Goal: Transaction & Acquisition: Book appointment/travel/reservation

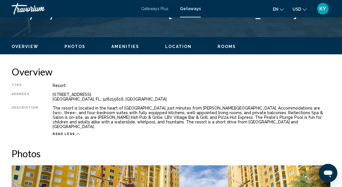
scroll to position [260, 0]
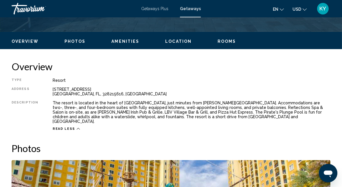
click at [226, 43] on span "Rooms" at bounding box center [227, 41] width 19 height 5
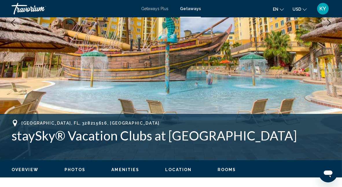
scroll to position [132, 0]
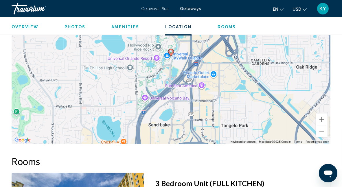
click at [230, 27] on span "Rooms" at bounding box center [227, 27] width 19 height 5
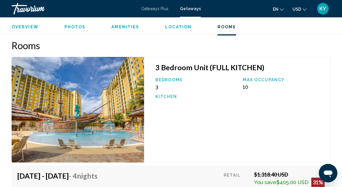
scroll to position [943, 0]
click at [229, 27] on span "Rooms" at bounding box center [227, 27] width 19 height 5
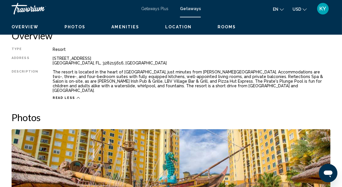
scroll to position [248, 0]
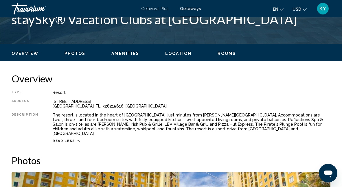
click at [221, 50] on ul "Overview Photos Amenities Location Rooms Search" at bounding box center [171, 53] width 319 height 6
click at [221, 54] on span "Rooms" at bounding box center [227, 53] width 19 height 5
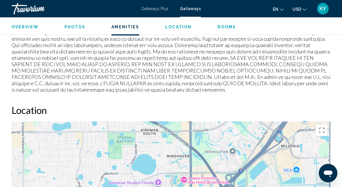
scroll to position [567, 0]
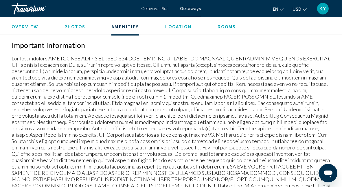
click at [225, 29] on span "Rooms" at bounding box center [227, 27] width 19 height 5
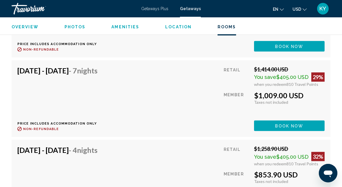
scroll to position [1273, 0]
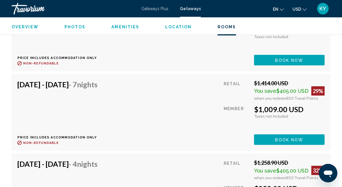
click at [326, 10] on span "KY" at bounding box center [323, 9] width 7 height 6
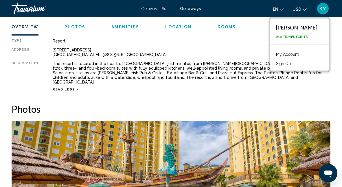
scroll to position [289, 0]
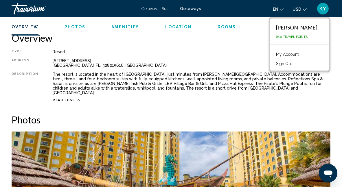
click at [179, 90] on div "The resort is located in the heart of Orlando, just minutes from Walt Disney Wo…" at bounding box center [192, 83] width 278 height 23
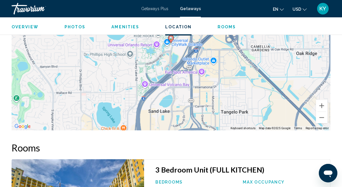
scroll to position [810, 0]
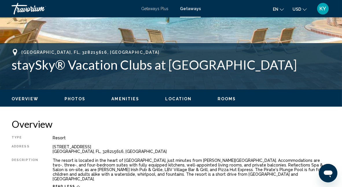
scroll to position [203, 0]
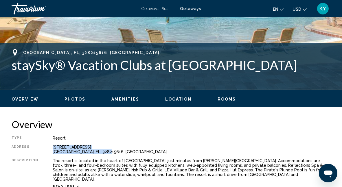
drag, startPoint x: 104, startPoint y: 152, endPoint x: 47, endPoint y: 150, distance: 56.8
click at [47, 150] on div "Type Resort All-Inclusive No All-Inclusive Address 8113 Resort Village Drive Or…" at bounding box center [171, 162] width 319 height 53
drag, startPoint x: 47, startPoint y: 150, endPoint x: 56, endPoint y: 149, distance: 9.0
copy div "8113 Resort Village Drive Orlando, FL, 328215616, USA"
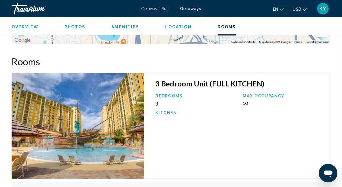
scroll to position [926, 0]
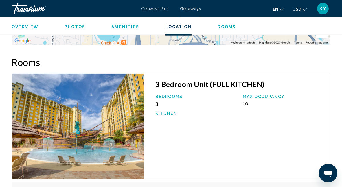
click at [305, 10] on icon "Change currency" at bounding box center [305, 10] width 4 height 4
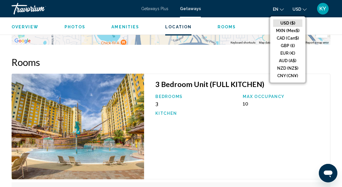
click at [324, 7] on span "KY" at bounding box center [323, 9] width 7 height 6
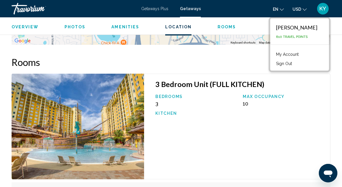
click at [283, 63] on button "Sign Out" at bounding box center [284, 64] width 22 height 8
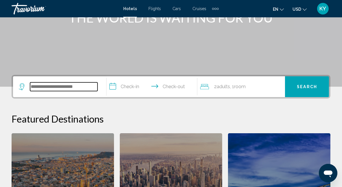
click at [60, 88] on input "Search widget" at bounding box center [63, 86] width 67 height 9
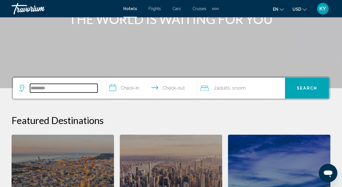
scroll to position [85, 0]
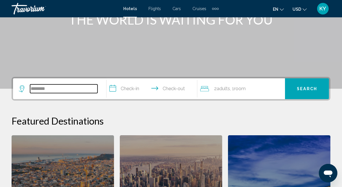
type input "*******"
click at [149, 10] on span "Flights" at bounding box center [154, 8] width 12 height 5
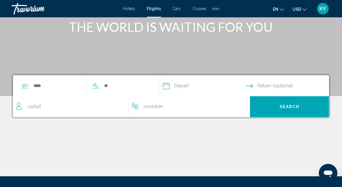
scroll to position [87, 0]
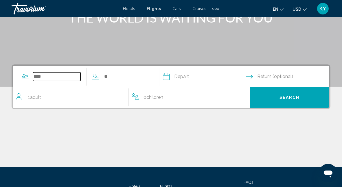
click at [39, 78] on input "Search widget" at bounding box center [56, 76] width 47 height 9
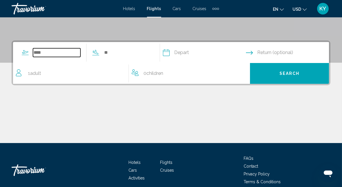
scroll to position [132, 0]
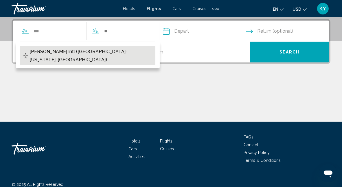
click at [56, 50] on span "[PERSON_NAME] Intl ([GEOGRAPHIC_DATA]-[US_STATE], [GEOGRAPHIC_DATA])" at bounding box center [91, 56] width 123 height 16
type input "**********"
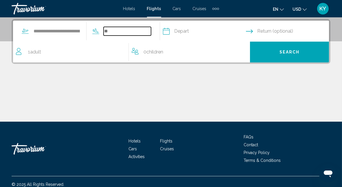
click at [115, 31] on input "Search widget" at bounding box center [127, 31] width 47 height 9
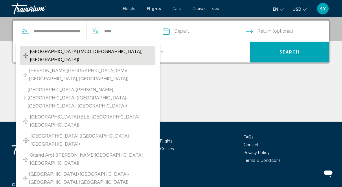
click at [89, 49] on span "[GEOGRAPHIC_DATA] (MCO-[GEOGRAPHIC_DATA], [GEOGRAPHIC_DATA])" at bounding box center [91, 56] width 123 height 16
type input "**********"
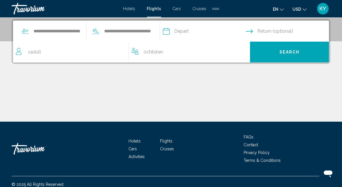
click at [191, 31] on input "Depart date" at bounding box center [203, 32] width 85 height 23
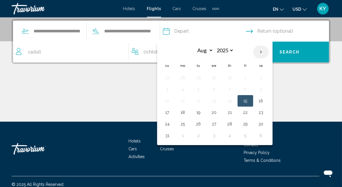
click at [269, 52] on th "Next month" at bounding box center [261, 52] width 16 height 13
select select "**"
click at [172, 109] on button "16" at bounding box center [167, 113] width 9 height 8
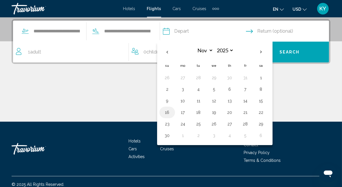
type input "**********"
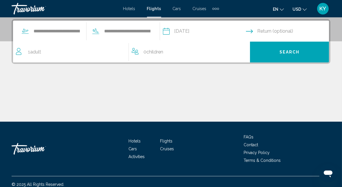
click at [260, 32] on input "Return date" at bounding box center [288, 32] width 85 height 23
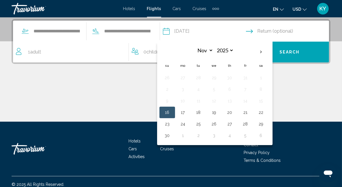
click at [250, 115] on button "21" at bounding box center [245, 113] width 9 height 8
type input "**********"
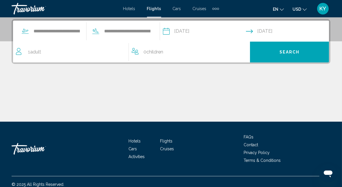
click at [47, 51] on div "1 Adult Adults" at bounding box center [72, 52] width 113 height 8
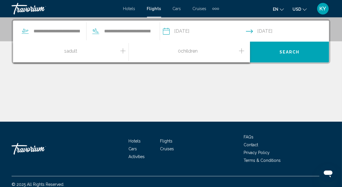
click at [122, 50] on icon "Increment adults" at bounding box center [122, 50] width 5 height 7
click at [120, 50] on icon "Increment adults" at bounding box center [122, 50] width 5 height 7
click at [120, 51] on div "4 Adult Adults" at bounding box center [72, 52] width 113 height 10
click at [119, 51] on div "4 Adult Adults" at bounding box center [72, 52] width 113 height 10
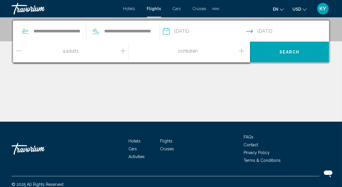
click at [118, 52] on div "4 Adult Adults" at bounding box center [72, 52] width 113 height 10
click at [121, 51] on div "4 Adult Adults" at bounding box center [72, 52] width 113 height 10
click at [122, 51] on icon "Increment adults" at bounding box center [122, 50] width 5 height 7
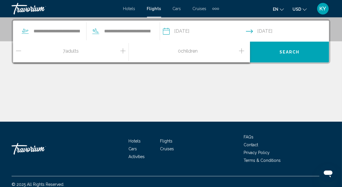
click at [122, 51] on icon "Increment adults" at bounding box center [122, 50] width 5 height 7
click at [20, 51] on icon "Decrement adults" at bounding box center [18, 50] width 5 height 7
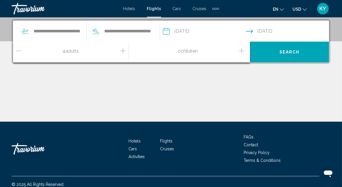
click at [19, 51] on icon "Decrement adults" at bounding box center [18, 50] width 5 height 7
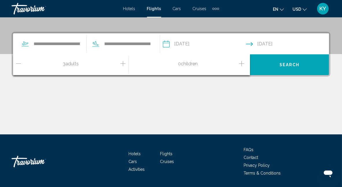
scroll to position [74, 0]
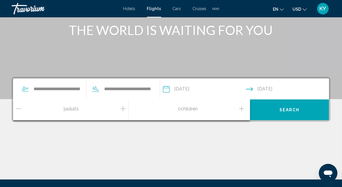
click at [243, 107] on icon "Increment children" at bounding box center [241, 108] width 5 height 7
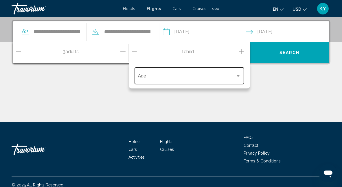
scroll to position [132, 0]
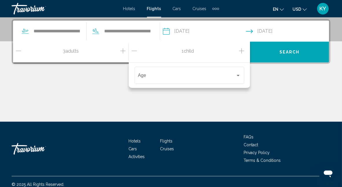
click at [242, 49] on icon "Increment children" at bounding box center [241, 50] width 5 height 7
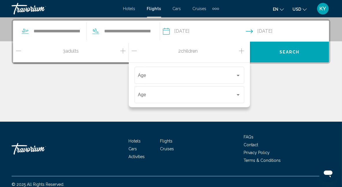
click at [275, 79] on div "Main content" at bounding box center [171, 99] width 319 height 43
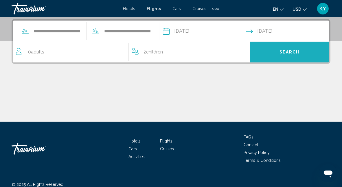
click at [286, 52] on span "Search" at bounding box center [290, 52] width 20 height 5
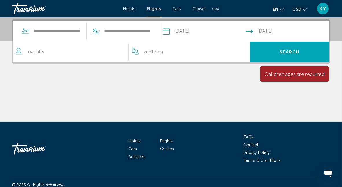
click at [211, 57] on div "2 Child Children" at bounding box center [188, 52] width 113 height 21
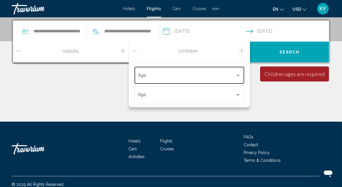
click at [201, 75] on span "Travelers: 0 adult, 2 children" at bounding box center [187, 76] width 98 height 5
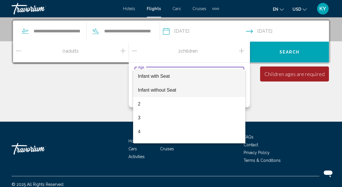
click at [170, 91] on span "Infant without Seat" at bounding box center [157, 90] width 38 height 5
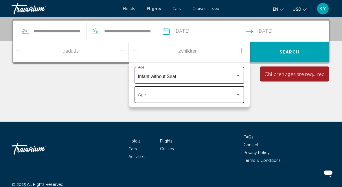
click at [194, 88] on div "Age" at bounding box center [189, 94] width 103 height 18
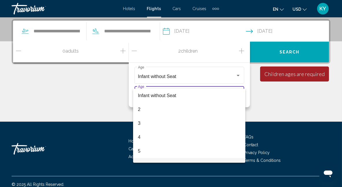
scroll to position [29, 0]
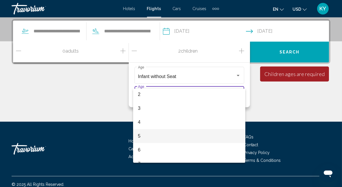
click at [155, 137] on span "5" at bounding box center [189, 136] width 103 height 14
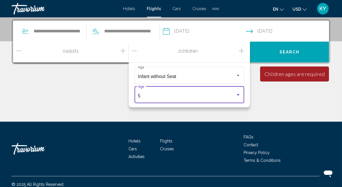
click at [280, 54] on button "Search" at bounding box center [289, 52] width 79 height 21
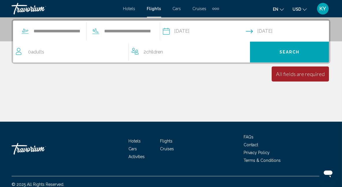
click at [89, 54] on div "0 Adult Adults" at bounding box center [72, 52] width 113 height 8
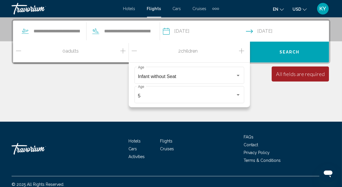
click at [125, 49] on div "0 Adult Adults" at bounding box center [72, 52] width 113 height 10
click at [122, 51] on icon "Increment adults" at bounding box center [122, 50] width 5 height 7
click at [123, 51] on icon "Increment adults" at bounding box center [122, 50] width 5 height 5
click at [101, 51] on div "2 Adult Adults" at bounding box center [72, 52] width 113 height 10
click at [290, 45] on button "Search" at bounding box center [289, 52] width 79 height 21
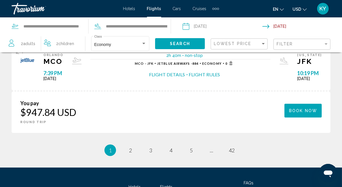
scroll to position [810, 0]
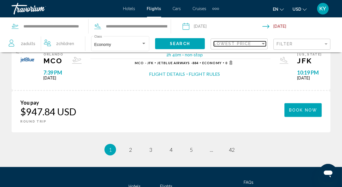
click at [258, 42] on div "Lowest Price" at bounding box center [237, 43] width 47 height 5
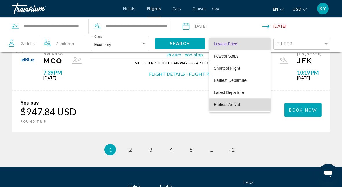
click at [245, 105] on span "Earliest Arrival" at bounding box center [240, 105] width 52 height 12
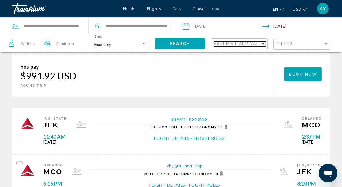
scroll to position [405, 0]
click at [24, 10] on div "Travorium" at bounding box center [41, 9] width 58 height 12
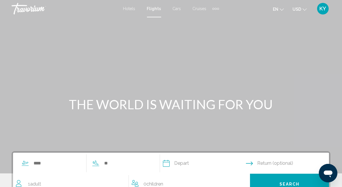
click at [36, 10] on div "Travorium" at bounding box center [41, 9] width 58 height 12
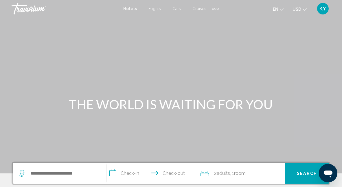
click at [36, 10] on div "Travorium" at bounding box center [41, 9] width 58 height 12
click at [320, 10] on span "KY" at bounding box center [323, 9] width 7 height 6
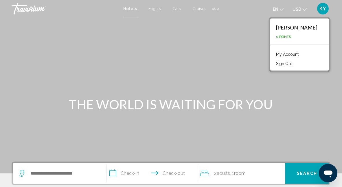
click at [290, 27] on div "[PERSON_NAME]" at bounding box center [296, 27] width 41 height 6
click at [282, 36] on span "0 Points" at bounding box center [283, 37] width 15 height 4
click at [223, 30] on div "Main content" at bounding box center [171, 87] width 342 height 174
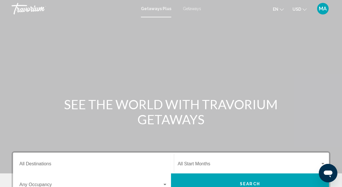
click at [192, 7] on span "Getaways" at bounding box center [192, 8] width 18 height 5
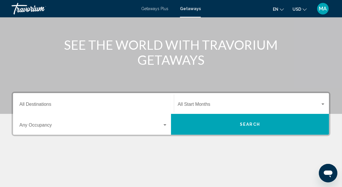
scroll to position [116, 0]
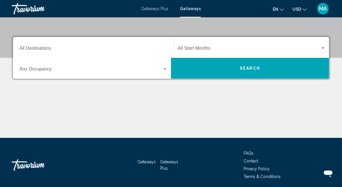
click at [47, 47] on input "Destination All Destinations" at bounding box center [93, 49] width 148 height 5
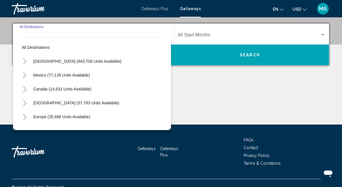
scroll to position [132, 0]
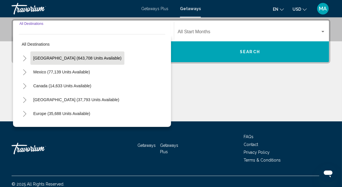
click at [48, 60] on span "United States (643,708 units available)" at bounding box center [77, 58] width 88 height 5
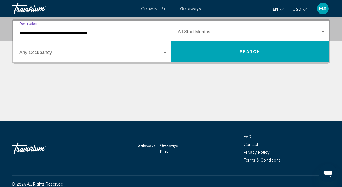
click at [49, 34] on input "**********" at bounding box center [93, 32] width 148 height 5
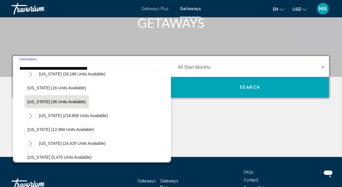
scroll to position [116, 0]
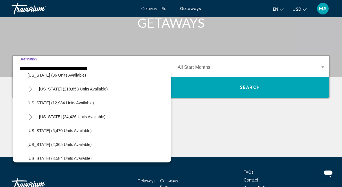
click at [61, 89] on span "Florida (218,858 units available)" at bounding box center [73, 89] width 69 height 5
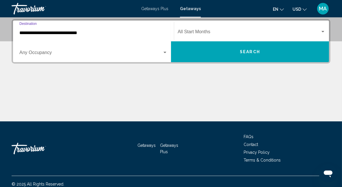
click at [54, 32] on input "**********" at bounding box center [93, 32] width 148 height 5
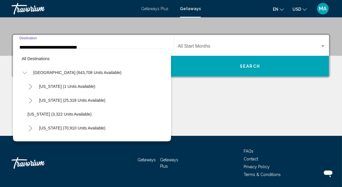
scroll to position [90, 0]
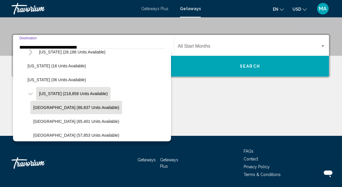
click at [50, 111] on button "Orlando & Disney Area (86,837 units available)" at bounding box center [76, 107] width 92 height 13
type input "**********"
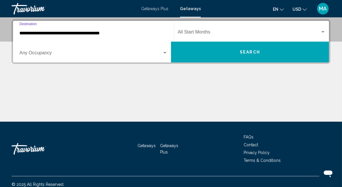
scroll to position [132, 0]
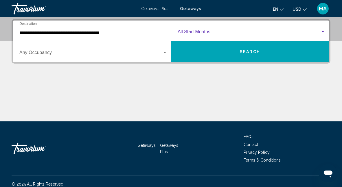
click at [192, 33] on span "Search widget" at bounding box center [249, 32] width 143 height 5
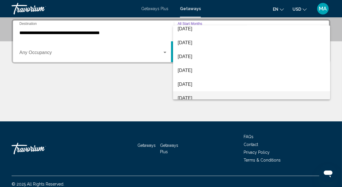
scroll to position [29, 0]
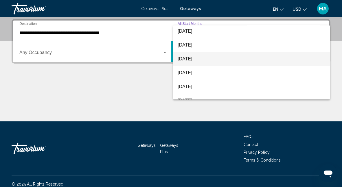
click at [197, 55] on span "November 2025" at bounding box center [252, 59] width 148 height 14
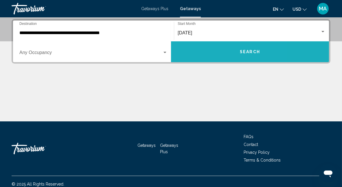
click at [198, 53] on button "Search" at bounding box center [250, 51] width 158 height 21
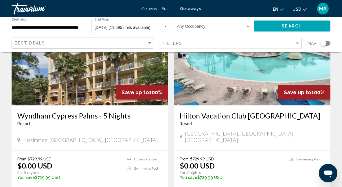
scroll to position [1193, 0]
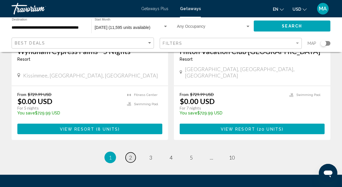
click at [133, 153] on link "page 2" at bounding box center [131, 158] width 10 height 10
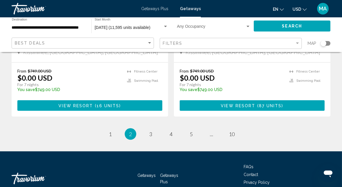
scroll to position [1193, 0]
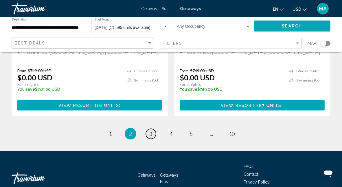
click at [151, 131] on span "3" at bounding box center [150, 134] width 3 height 6
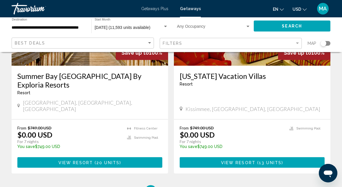
scroll to position [1158, 0]
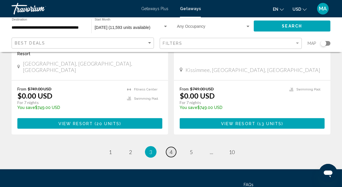
click at [171, 149] on span "4" at bounding box center [171, 152] width 3 height 6
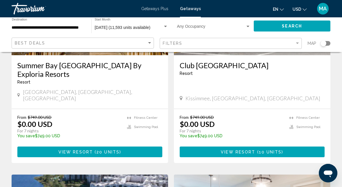
scroll to position [116, 0]
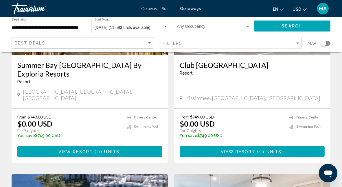
click at [204, 27] on span "Search widget" at bounding box center [211, 27] width 69 height 5
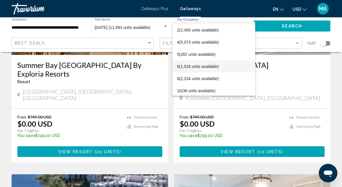
scroll to position [11, 0]
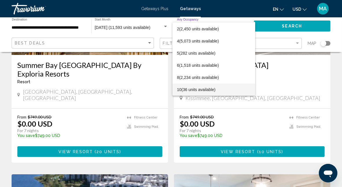
click at [200, 89] on span "10 (36 units available)" at bounding box center [214, 90] width 74 height 12
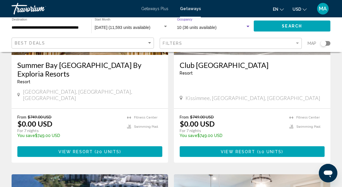
click at [293, 26] on span "Search" at bounding box center [292, 26] width 20 height 5
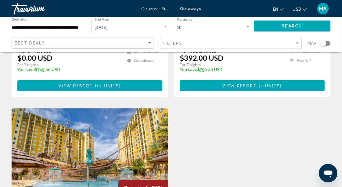
scroll to position [260, 0]
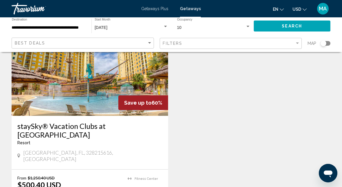
click at [85, 91] on img "Main content" at bounding box center [90, 69] width 157 height 93
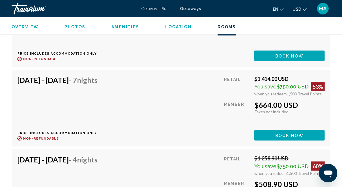
scroll to position [1277, 0]
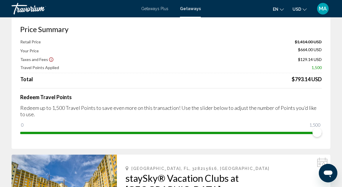
scroll to position [29, 0]
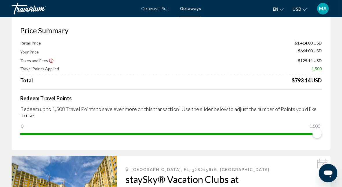
click at [326, 10] on span "MA" at bounding box center [323, 9] width 8 height 6
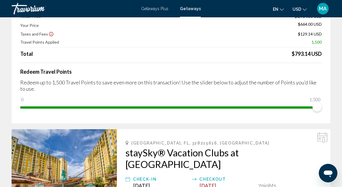
scroll to position [58, 0]
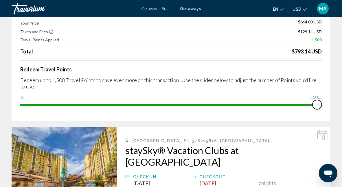
drag, startPoint x: 320, startPoint y: 107, endPoint x: 321, endPoint y: 104, distance: 3.0
click at [330, 106] on div "Price Summary Retail Price $1,414.00 USD Your Price $664.00 USD Taxes and Fees …" at bounding box center [171, 54] width 319 height 136
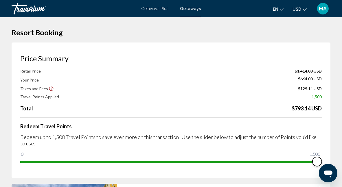
scroll to position [0, 0]
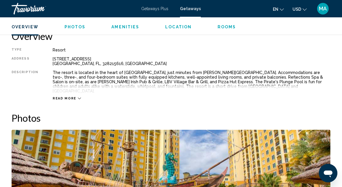
scroll to position [293, 0]
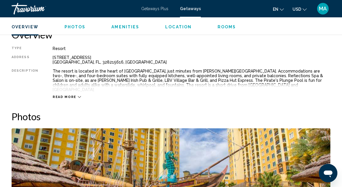
click at [225, 26] on span "Rooms" at bounding box center [227, 27] width 19 height 5
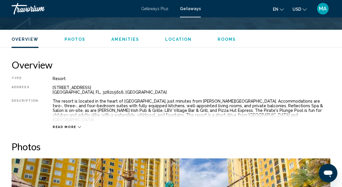
scroll to position [248, 0]
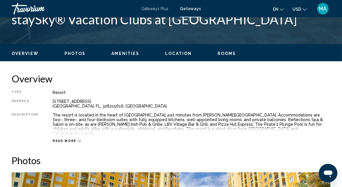
click at [223, 52] on span "Rooms" at bounding box center [227, 53] width 19 height 5
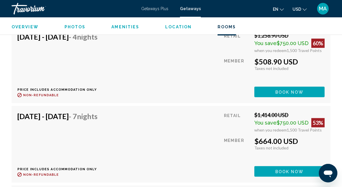
scroll to position [1261, 0]
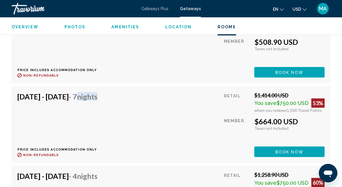
drag, startPoint x: 115, startPoint y: 91, endPoint x: 166, endPoint y: 101, distance: 51.4
click at [166, 101] on div "Nov 14, 2025 - Nov 21, 2025 - 7 Nights Price includes accommodation only Refund…" at bounding box center [170, 124] width 307 height 65
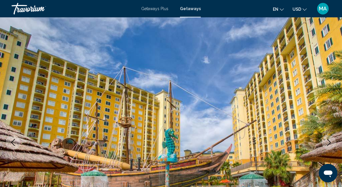
scroll to position [0, 0]
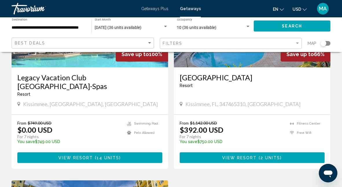
scroll to position [58, 0]
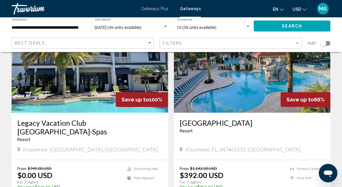
click at [98, 60] on img "Main content" at bounding box center [90, 66] width 157 height 93
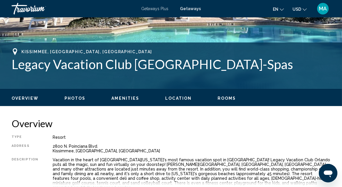
scroll to position [206, 0]
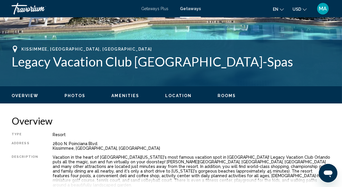
click at [229, 95] on span "Rooms" at bounding box center [227, 95] width 19 height 5
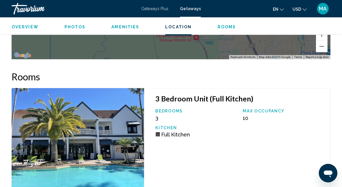
scroll to position [1216, 0]
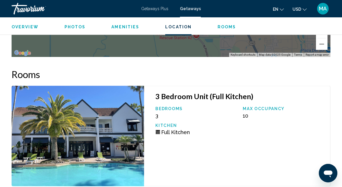
click at [129, 120] on img "Main content" at bounding box center [78, 136] width 133 height 101
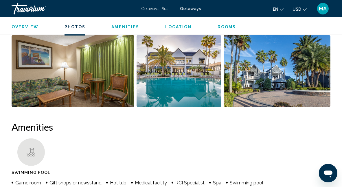
scroll to position [463, 0]
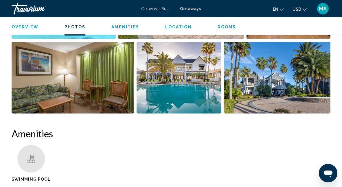
click at [100, 100] on img "Open full-screen image slider" at bounding box center [73, 78] width 123 height 72
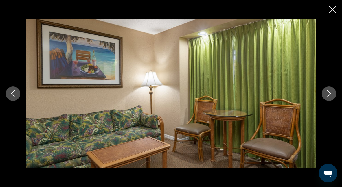
click at [332, 95] on icon "Next image" at bounding box center [329, 93] width 7 height 7
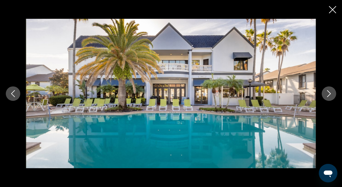
click at [332, 95] on icon "Next image" at bounding box center [329, 93] width 7 height 7
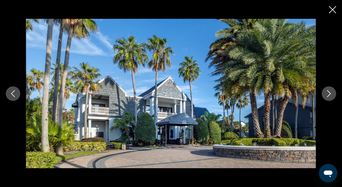
click at [332, 95] on icon "Next image" at bounding box center [329, 93] width 7 height 7
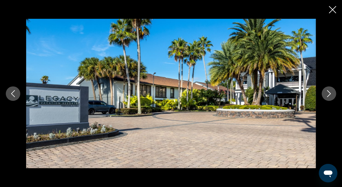
click at [331, 94] on icon "Next image" at bounding box center [329, 93] width 7 height 7
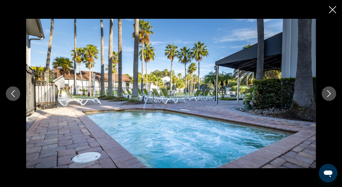
click at [331, 94] on icon "Next image" at bounding box center [329, 93] width 7 height 7
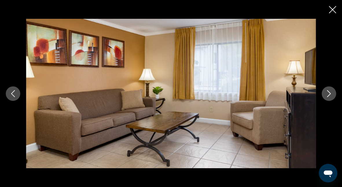
click at [331, 94] on icon "Next image" at bounding box center [329, 93] width 7 height 7
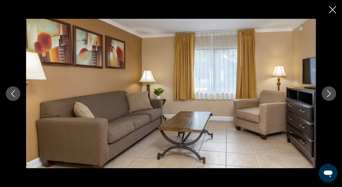
click at [331, 95] on icon "Next image" at bounding box center [329, 93] width 7 height 7
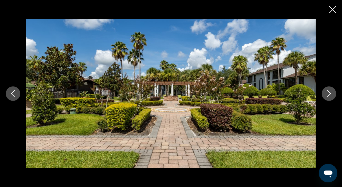
click at [329, 96] on icon "Next image" at bounding box center [329, 93] width 7 height 7
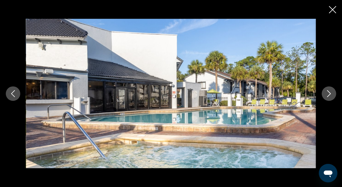
click at [329, 96] on icon "Next image" at bounding box center [329, 93] width 7 height 7
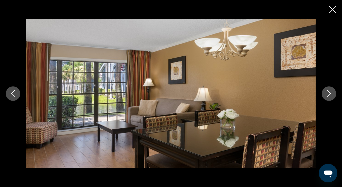
click at [330, 96] on icon "Next image" at bounding box center [329, 93] width 7 height 7
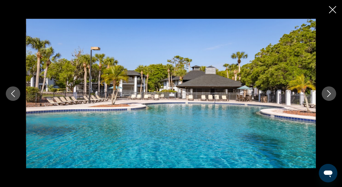
click at [330, 97] on icon "Next image" at bounding box center [329, 93] width 7 height 7
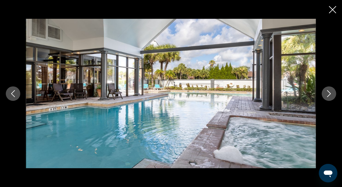
click at [330, 97] on icon "Next image" at bounding box center [329, 93] width 7 height 7
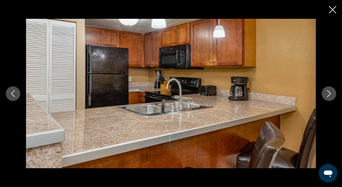
click at [15, 95] on icon "Previous image" at bounding box center [13, 93] width 7 height 7
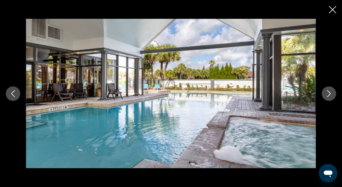
click at [331, 91] on icon "Next image" at bounding box center [329, 93] width 7 height 7
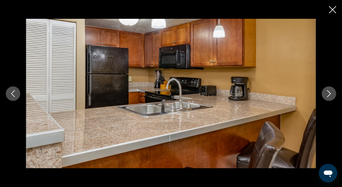
click at [330, 91] on icon "Next image" at bounding box center [329, 93] width 7 height 7
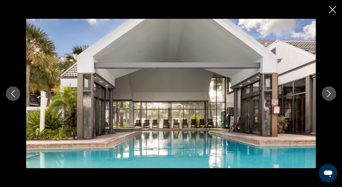
click at [330, 91] on icon "Next image" at bounding box center [329, 93] width 7 height 7
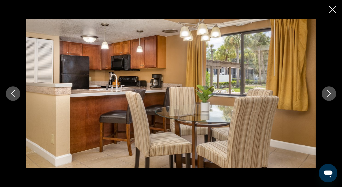
click at [330, 93] on icon "Next image" at bounding box center [329, 93] width 7 height 7
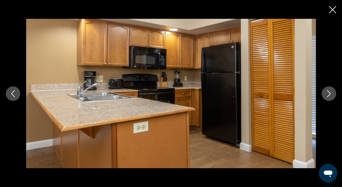
click at [330, 95] on icon "Next image" at bounding box center [329, 93] width 7 height 7
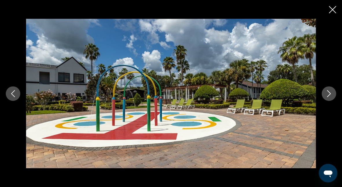
click at [328, 98] on button "Next image" at bounding box center [329, 94] width 14 height 14
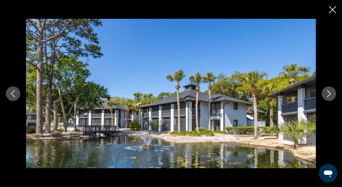
click at [330, 99] on button "Next image" at bounding box center [329, 94] width 14 height 14
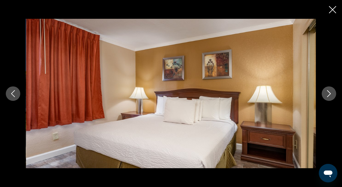
click at [330, 100] on button "Next image" at bounding box center [329, 94] width 14 height 14
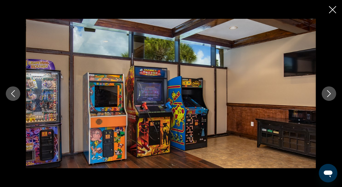
click at [328, 100] on button "Next image" at bounding box center [329, 94] width 14 height 14
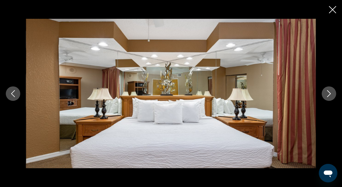
click at [328, 100] on button "Next image" at bounding box center [329, 94] width 14 height 14
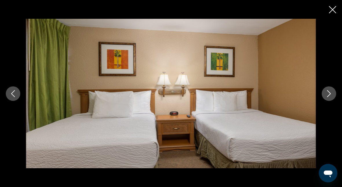
drag, startPoint x: 327, startPoint y: 99, endPoint x: 331, endPoint y: 99, distance: 3.5
click at [329, 99] on button "Next image" at bounding box center [329, 94] width 14 height 14
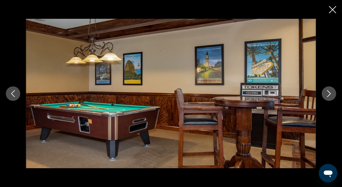
click at [328, 93] on icon "Next image" at bounding box center [329, 93] width 7 height 7
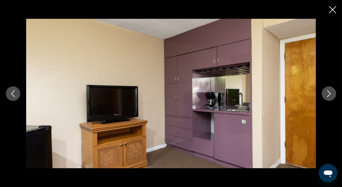
scroll to position [627, 0]
click at [335, 94] on button "Next image" at bounding box center [329, 94] width 14 height 14
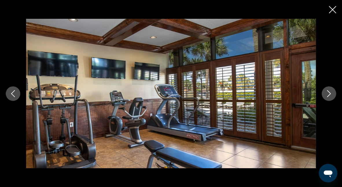
click at [331, 96] on icon "Next image" at bounding box center [329, 93] width 7 height 7
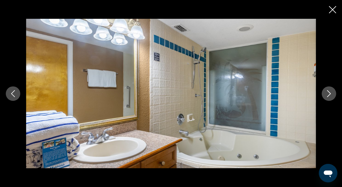
click at [328, 96] on icon "Next image" at bounding box center [329, 93] width 7 height 7
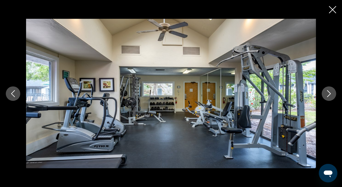
click at [324, 97] on button "Next image" at bounding box center [329, 94] width 14 height 14
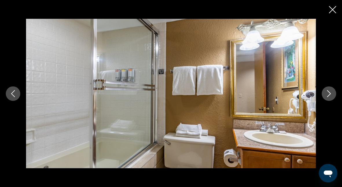
click at [333, 96] on button "Next image" at bounding box center [329, 94] width 14 height 14
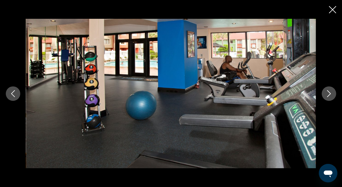
click at [332, 95] on icon "Next image" at bounding box center [329, 93] width 7 height 7
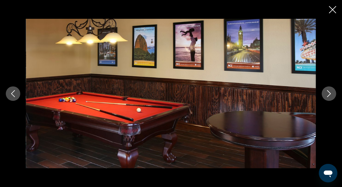
click at [332, 95] on icon "Next image" at bounding box center [329, 93] width 7 height 7
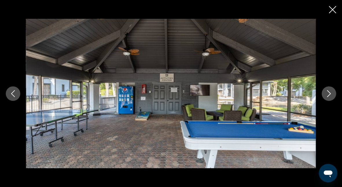
click at [331, 95] on icon "Next image" at bounding box center [329, 93] width 7 height 7
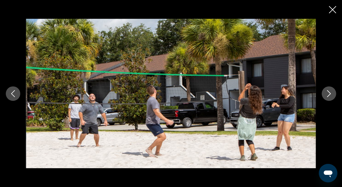
click at [330, 95] on icon "Next image" at bounding box center [329, 93] width 7 height 7
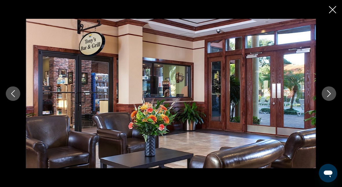
click at [327, 91] on icon "Next image" at bounding box center [329, 93] width 7 height 7
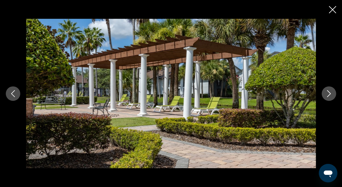
click at [328, 93] on icon "Next image" at bounding box center [329, 93] width 7 height 7
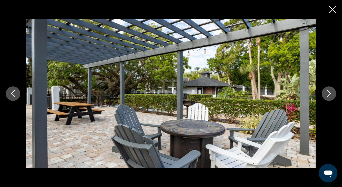
click at [328, 94] on icon "Next image" at bounding box center [329, 93] width 7 height 7
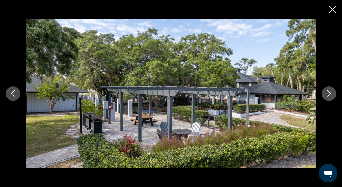
click at [328, 95] on icon "Next image" at bounding box center [329, 93] width 7 height 7
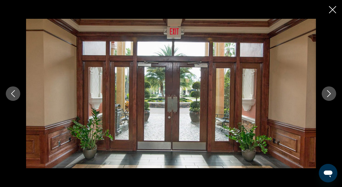
click at [332, 8] on icon "Close slideshow" at bounding box center [332, 9] width 7 height 7
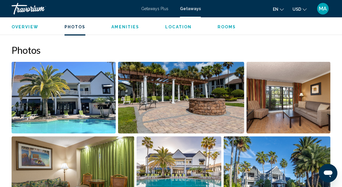
scroll to position [250, 0]
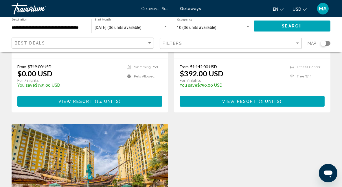
scroll to position [203, 0]
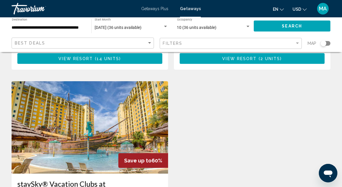
click at [134, 110] on img "Main content" at bounding box center [90, 127] width 157 height 93
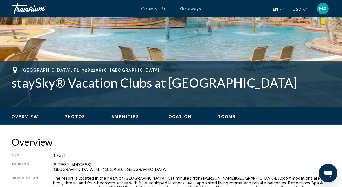
scroll to position [177, 0]
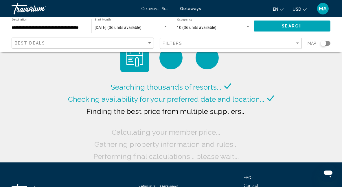
click at [247, 25] on div "Search widget" at bounding box center [247, 26] width 5 height 5
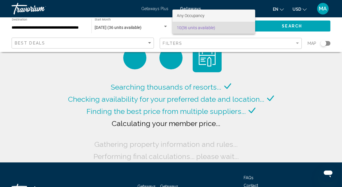
click at [203, 15] on span "Any Occupancy" at bounding box center [191, 15] width 28 height 5
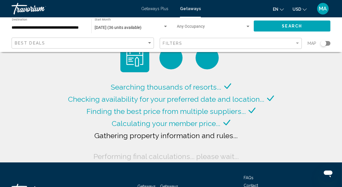
click at [246, 24] on div "Occupancy Any Occupancy" at bounding box center [214, 26] width 74 height 16
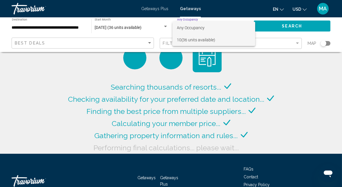
click at [226, 40] on span "10 (36 units available)" at bounding box center [214, 40] width 74 height 12
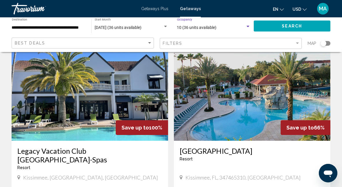
scroll to position [29, 0]
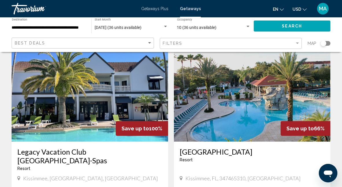
click at [214, 114] on img "Main content" at bounding box center [252, 95] width 157 height 93
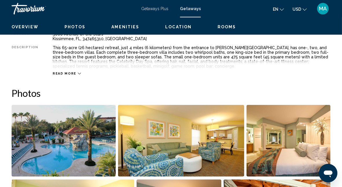
scroll to position [322, 0]
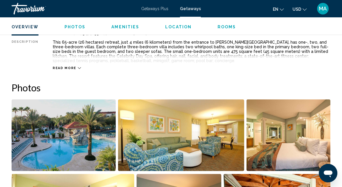
click at [65, 67] on span "Read more" at bounding box center [65, 68] width 24 height 4
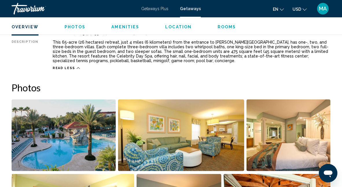
click at [95, 114] on img "Open full-screen image slider" at bounding box center [64, 136] width 104 height 72
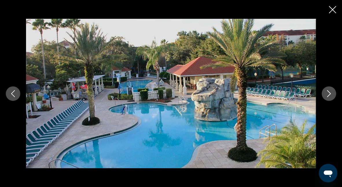
click at [331, 86] on div "Main content" at bounding box center [171, 94] width 342 height 150
click at [330, 90] on button "Next image" at bounding box center [329, 94] width 14 height 14
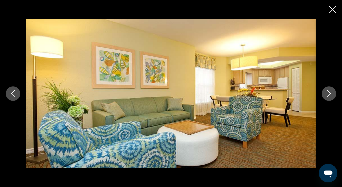
click at [329, 90] on icon "Next image" at bounding box center [329, 93] width 7 height 7
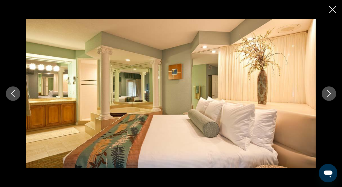
click at [329, 91] on icon "Next image" at bounding box center [329, 93] width 7 height 7
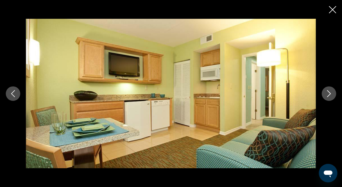
click at [329, 91] on icon "Next image" at bounding box center [329, 93] width 7 height 7
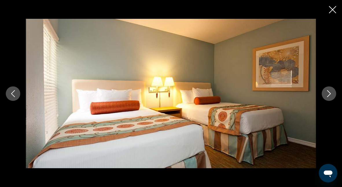
click at [329, 92] on icon "Next image" at bounding box center [329, 93] width 4 height 7
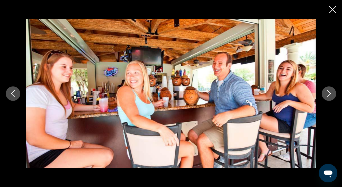
click at [329, 92] on icon "Next image" at bounding box center [329, 93] width 4 height 7
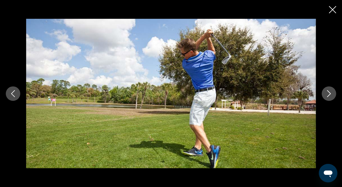
click at [329, 92] on icon "Next image" at bounding box center [329, 93] width 4 height 7
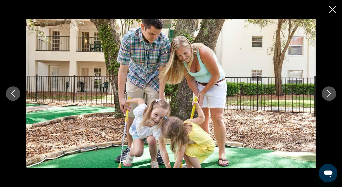
click at [329, 92] on icon "Next image" at bounding box center [329, 93] width 4 height 7
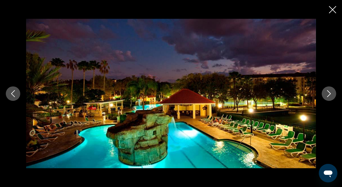
click at [329, 92] on icon "Next image" at bounding box center [329, 93] width 4 height 7
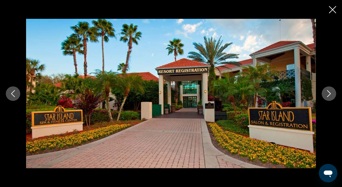
click at [329, 92] on icon "Next image" at bounding box center [329, 93] width 7 height 7
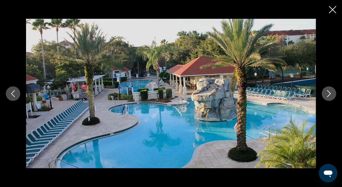
click at [329, 92] on icon "Next image" at bounding box center [329, 93] width 7 height 7
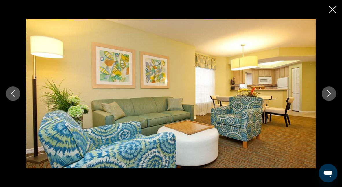
click at [332, 92] on icon "Next image" at bounding box center [329, 93] width 7 height 7
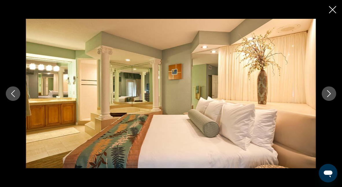
click at [332, 92] on icon "Next image" at bounding box center [329, 93] width 7 height 7
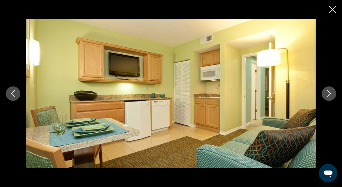
click at [331, 93] on icon "Next image" at bounding box center [329, 93] width 7 height 7
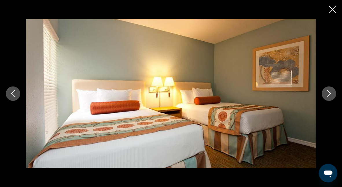
click at [331, 93] on icon "Next image" at bounding box center [329, 93] width 7 height 7
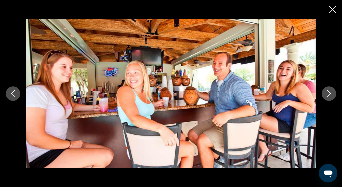
click at [337, 10] on div "Main content" at bounding box center [171, 93] width 342 height 187
click at [335, 11] on icon "Close slideshow" at bounding box center [332, 9] width 7 height 7
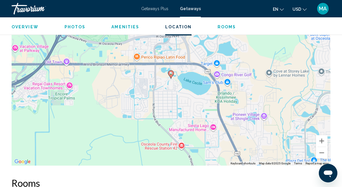
scroll to position [956, 0]
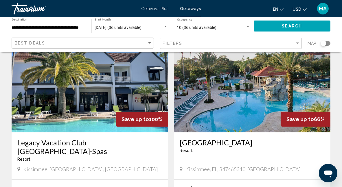
scroll to position [87, 0]
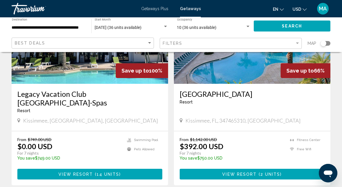
click at [65, 65] on img "Main content" at bounding box center [90, 37] width 157 height 93
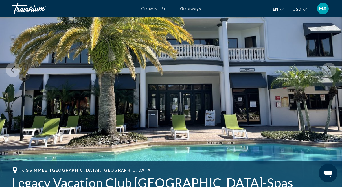
scroll to position [61, 0]
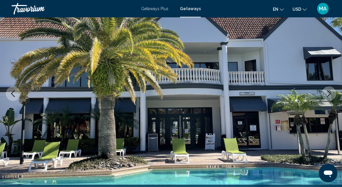
click at [329, 89] on button "Next image" at bounding box center [329, 94] width 14 height 14
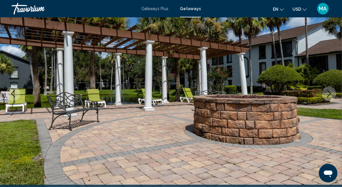
click at [328, 91] on icon "Next image" at bounding box center [329, 93] width 4 height 7
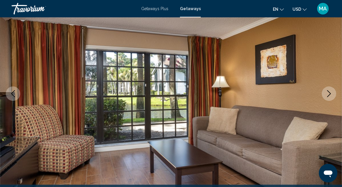
click at [328, 91] on icon "Next image" at bounding box center [329, 93] width 4 height 7
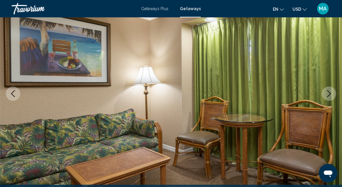
click at [328, 91] on icon "Next image" at bounding box center [329, 93] width 4 height 7
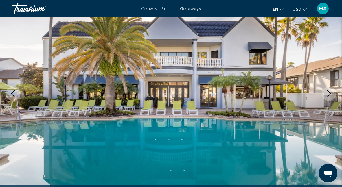
click at [327, 93] on icon "Next image" at bounding box center [329, 93] width 7 height 7
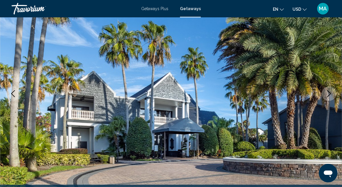
click at [327, 93] on icon "Next image" at bounding box center [329, 93] width 7 height 7
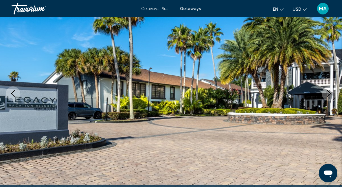
click at [327, 94] on icon "Next image" at bounding box center [329, 93] width 7 height 7
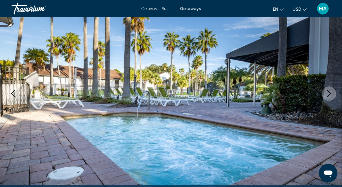
click at [327, 94] on icon "Next image" at bounding box center [329, 93] width 7 height 7
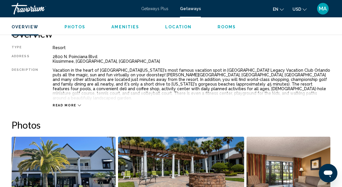
scroll to position [293, 0]
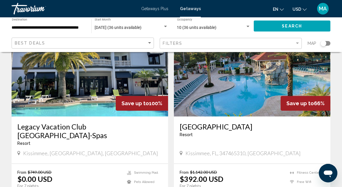
scroll to position [58, 0]
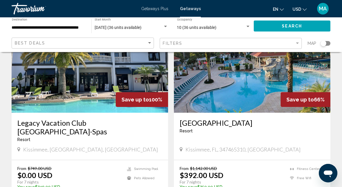
click at [91, 64] on img "Main content" at bounding box center [90, 66] width 157 height 93
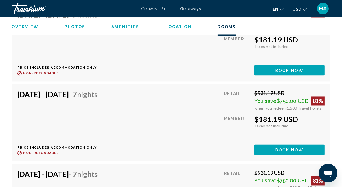
scroll to position [1480, 0]
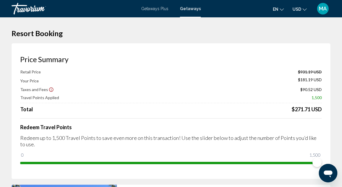
scroll to position [61, 0]
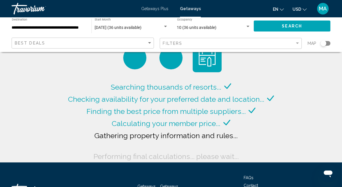
click at [190, 30] on div "10 (36 units available) Occupancy Any Occupancy" at bounding box center [214, 26] width 74 height 16
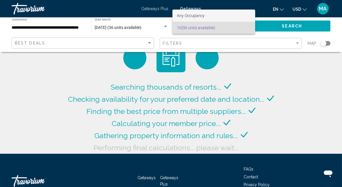
click at [183, 16] on span "Any Occupancy" at bounding box center [191, 15] width 28 height 5
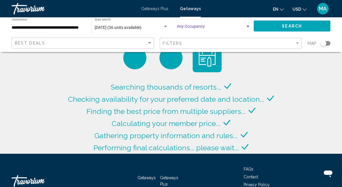
click at [297, 30] on button "Search" at bounding box center [292, 26] width 77 height 11
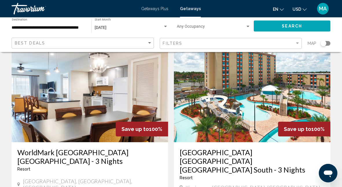
scroll to position [87, 0]
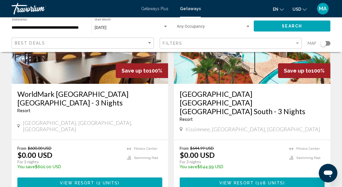
click at [205, 26] on span "Search widget" at bounding box center [211, 27] width 69 height 5
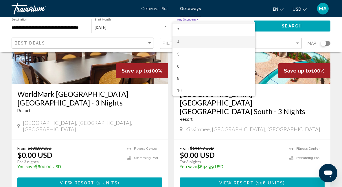
scroll to position [11, 0]
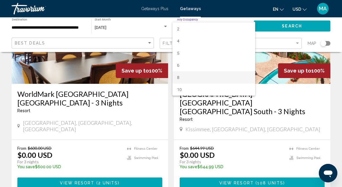
click at [182, 79] on span "8" at bounding box center [214, 77] width 74 height 12
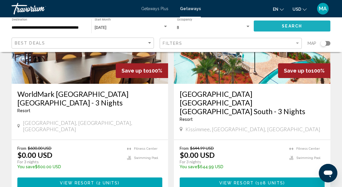
click at [301, 27] on span "Search" at bounding box center [292, 26] width 20 height 5
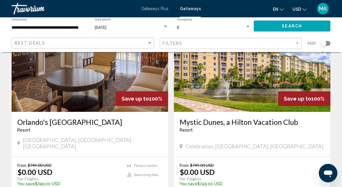
scroll to position [58, 0]
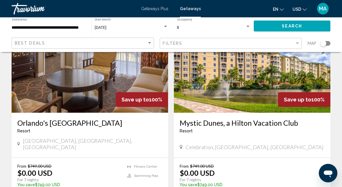
click at [107, 84] on img "Main content" at bounding box center [90, 66] width 157 height 93
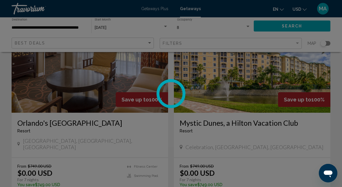
scroll to position [61, 0]
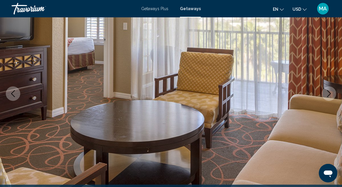
click at [337, 90] on img "Main content" at bounding box center [171, 93] width 342 height 275
click at [333, 93] on button "Next image" at bounding box center [329, 94] width 14 height 14
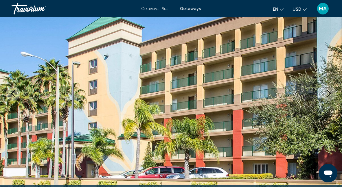
click at [330, 94] on icon "Next image" at bounding box center [329, 93] width 7 height 7
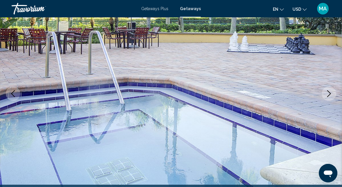
click at [328, 96] on icon "Next image" at bounding box center [329, 93] width 4 height 7
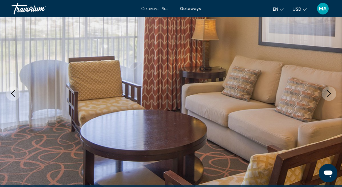
click at [328, 96] on icon "Next image" at bounding box center [329, 93] width 4 height 7
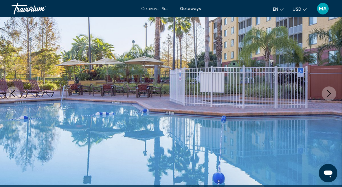
click at [330, 96] on icon "Next image" at bounding box center [329, 93] width 7 height 7
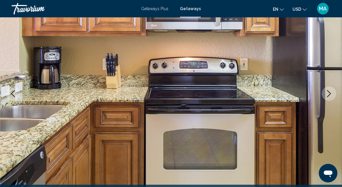
click at [330, 96] on icon "Next image" at bounding box center [329, 93] width 7 height 7
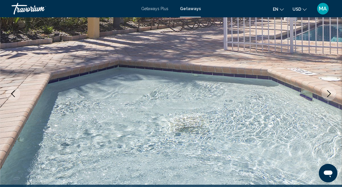
click at [329, 96] on icon "Next image" at bounding box center [329, 93] width 7 height 7
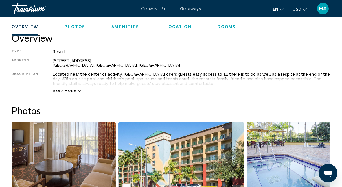
scroll to position [293, 0]
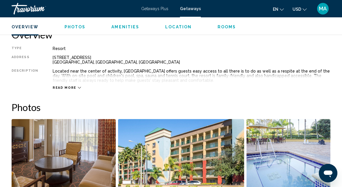
click at [69, 87] on span "Read more" at bounding box center [65, 88] width 24 height 4
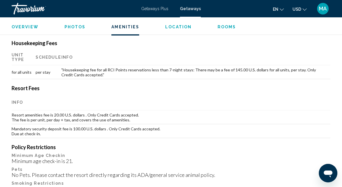
scroll to position [611, 0]
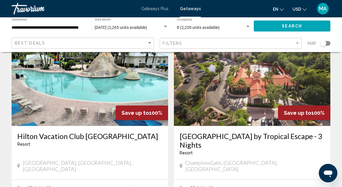
scroll to position [232, 0]
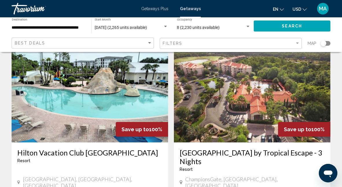
click at [83, 101] on img "Main content" at bounding box center [90, 96] width 157 height 93
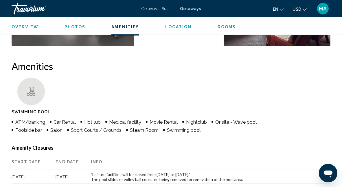
scroll to position [495, 0]
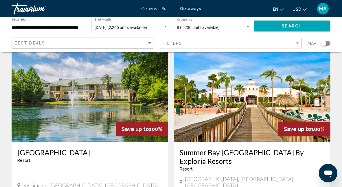
scroll to position [637, 0]
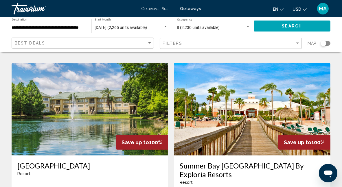
click at [260, 99] on img "Main content" at bounding box center [252, 109] width 157 height 93
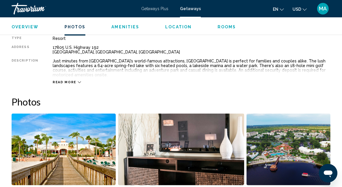
scroll to position [293, 0]
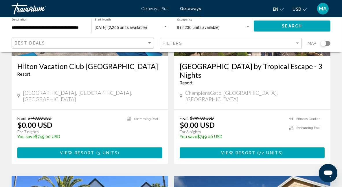
scroll to position [318, 0]
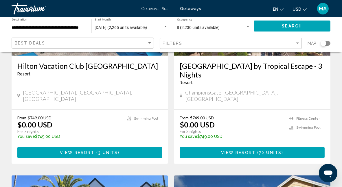
drag, startPoint x: 221, startPoint y: 124, endPoint x: 171, endPoint y: 143, distance: 53.4
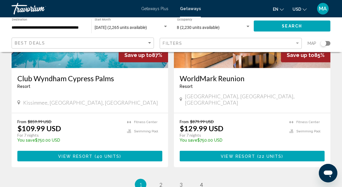
scroll to position [1158, 0]
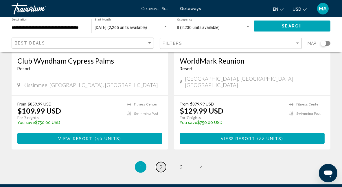
click at [163, 162] on link "page 2" at bounding box center [161, 167] width 10 height 10
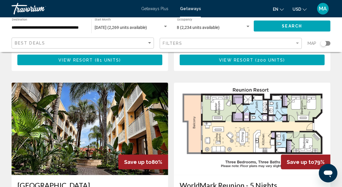
scroll to position [781, 0]
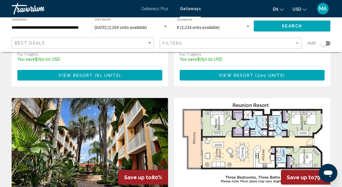
click at [243, 108] on img "Main content" at bounding box center [252, 144] width 157 height 93
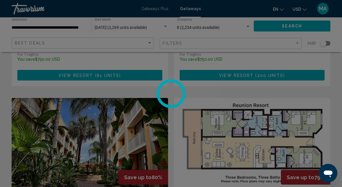
scroll to position [61, 0]
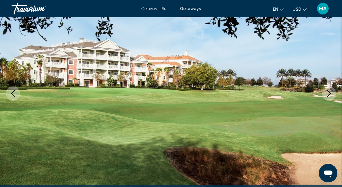
click at [330, 90] on icon "Next image" at bounding box center [329, 93] width 7 height 7
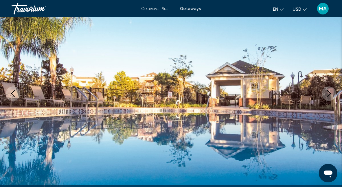
click at [328, 90] on icon "Next image" at bounding box center [329, 93] width 7 height 7
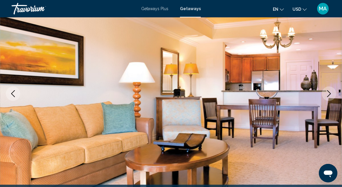
click at [325, 93] on button "Next image" at bounding box center [329, 94] width 14 height 14
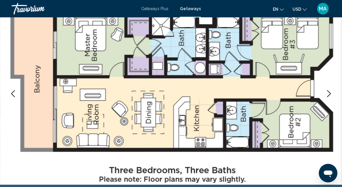
click at [322, 94] on button "Next image" at bounding box center [329, 94] width 14 height 14
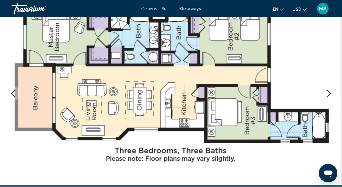
click at [325, 97] on button "Next image" at bounding box center [329, 94] width 14 height 14
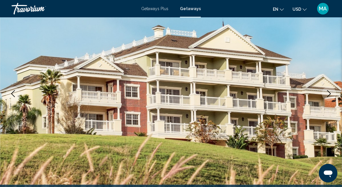
click at [324, 95] on button "Next image" at bounding box center [329, 94] width 14 height 14
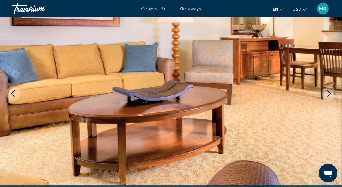
click at [324, 96] on button "Next image" at bounding box center [329, 94] width 14 height 14
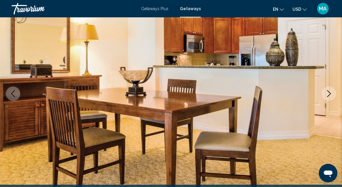
click at [326, 96] on icon "Next image" at bounding box center [329, 93] width 7 height 7
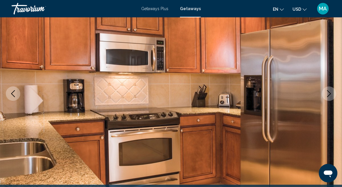
click at [326, 96] on icon "Next image" at bounding box center [329, 93] width 7 height 7
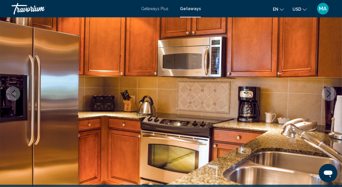
click at [326, 96] on icon "Next image" at bounding box center [329, 93] width 7 height 7
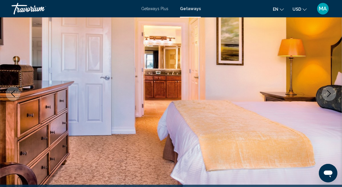
click at [326, 96] on icon "Next image" at bounding box center [329, 93] width 7 height 7
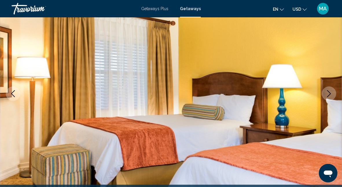
click at [325, 97] on button "Next image" at bounding box center [329, 94] width 14 height 14
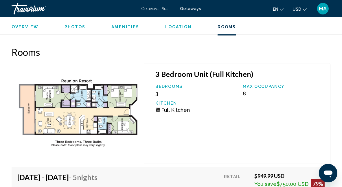
scroll to position [1219, 0]
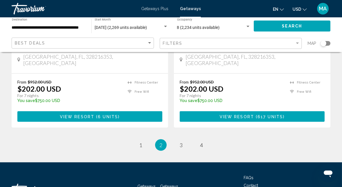
scroll to position [1158, 0]
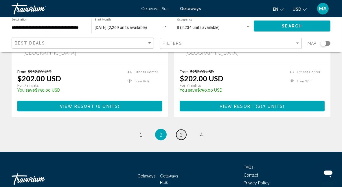
click at [181, 132] on span "3" at bounding box center [181, 135] width 3 height 6
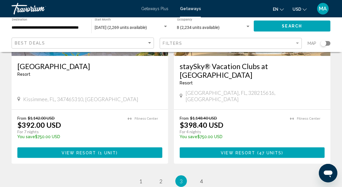
scroll to position [1129, 0]
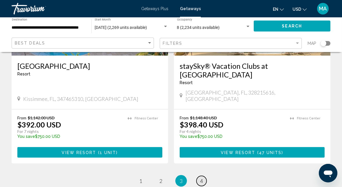
click at [201, 178] on span "4" at bounding box center [201, 181] width 3 height 6
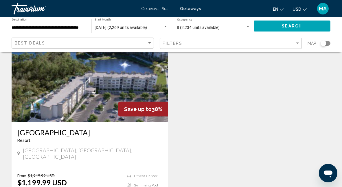
scroll to position [463, 0]
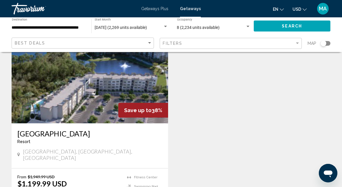
click at [111, 91] on img "Main content" at bounding box center [90, 77] width 157 height 93
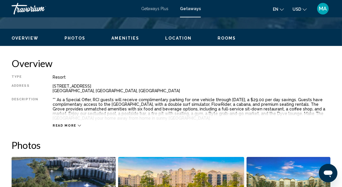
scroll to position [264, 0]
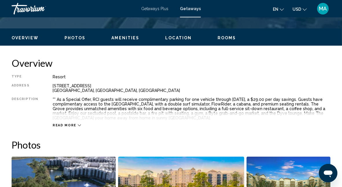
click at [78, 124] on icon "Main content" at bounding box center [79, 125] width 3 height 3
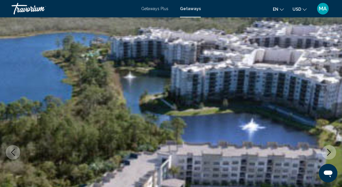
scroll to position [0, 0]
